Goal: Task Accomplishment & Management: Complete application form

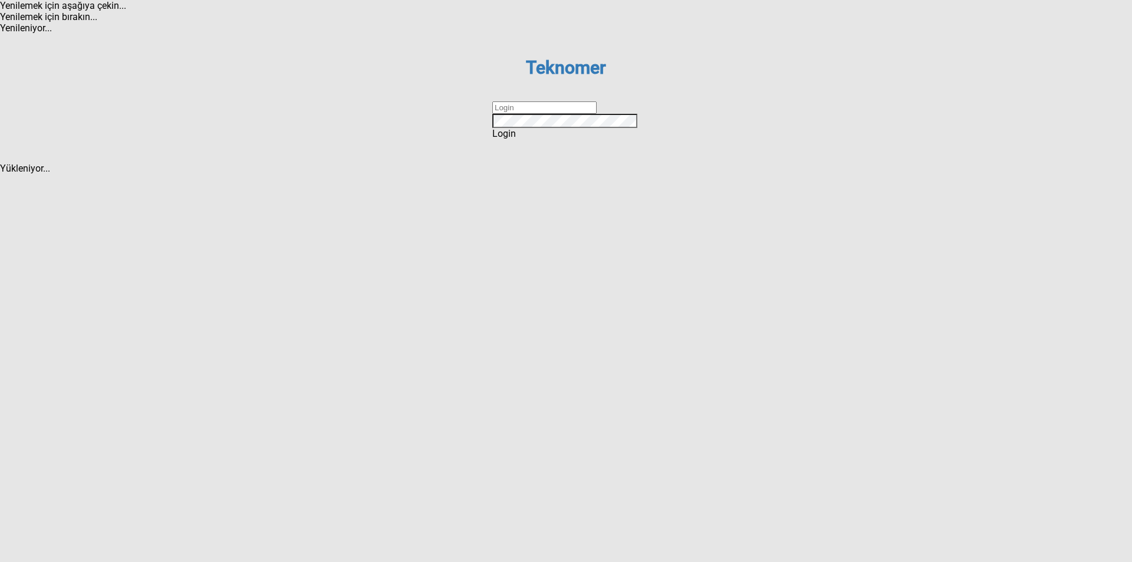
click at [532, 114] on input "text" at bounding box center [544, 107] width 104 height 12
type input "ihsankoc"
click at [555, 139] on div "Login" at bounding box center [565, 133] width 147 height 11
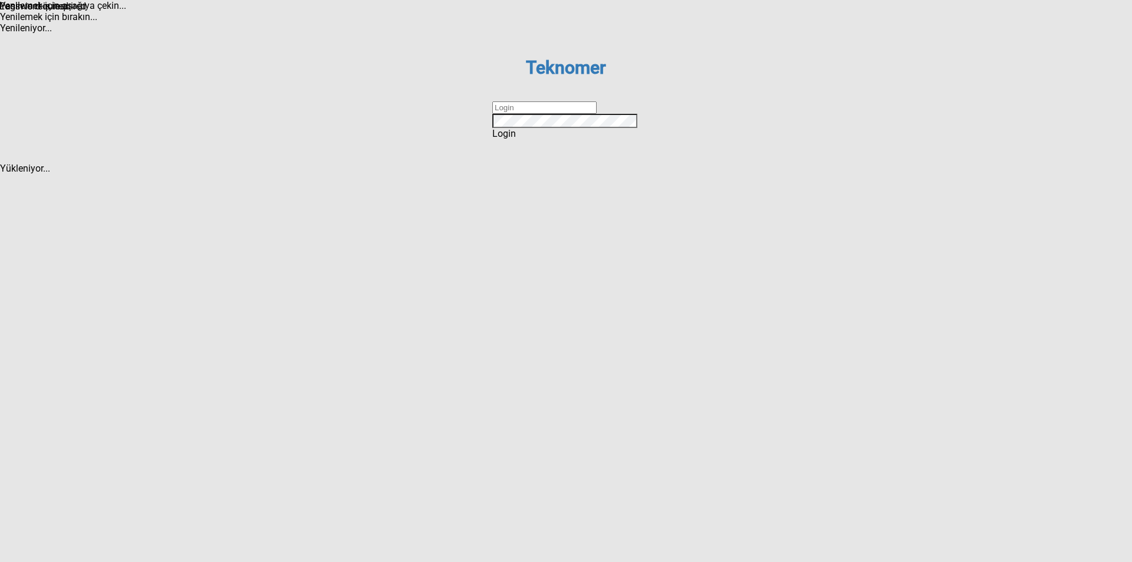
click at [538, 114] on input "text" at bounding box center [544, 107] width 104 height 12
type input "ihsankoc"
click at [555, 139] on div "Login" at bounding box center [565, 133] width 147 height 11
click at [538, 114] on input "text" at bounding box center [544, 107] width 104 height 12
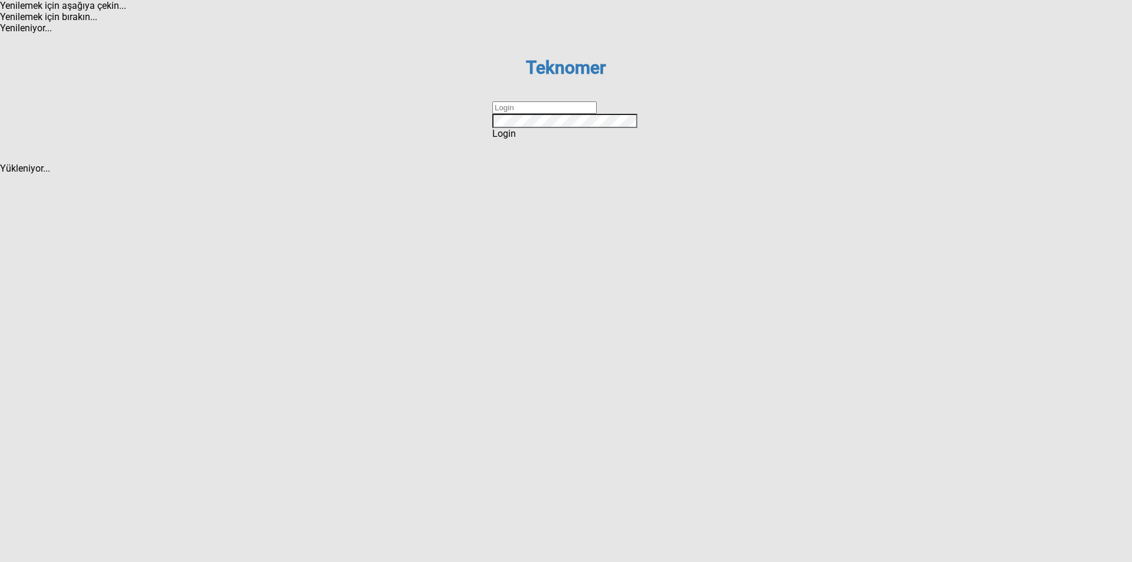
type input "ihsankoc"
click at [552, 139] on div "Login" at bounding box center [565, 133] width 147 height 11
click at [542, 114] on input "text" at bounding box center [544, 107] width 104 height 12
type input "ihsankoc"
click at [551, 139] on div "Login" at bounding box center [565, 133] width 147 height 11
